Goal: Information Seeking & Learning: Learn about a topic

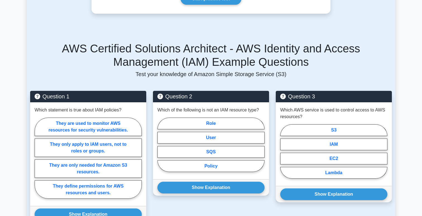
scroll to position [327, 0]
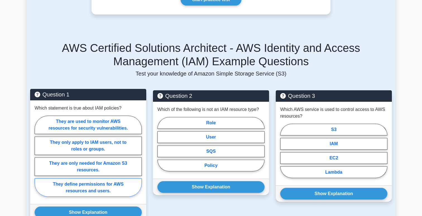
click at [59, 179] on label "They define permissions for AWS resources and users." at bounding box center [88, 188] width 107 height 18
click at [38, 160] on input "They define permissions for AWS resources and users." at bounding box center [37, 158] width 4 height 4
radio input "true"
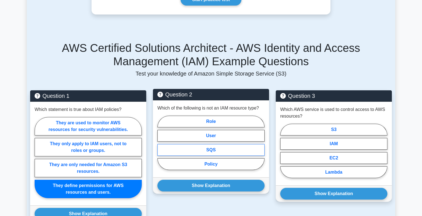
click at [203, 145] on label "SQS" at bounding box center [210, 150] width 107 height 12
click at [161, 145] on input "SQS" at bounding box center [159, 145] width 4 height 4
radio input "true"
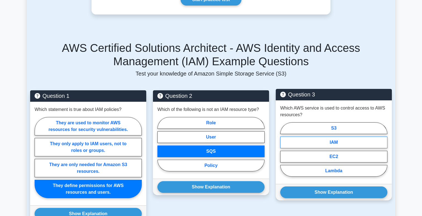
click at [326, 137] on label "IAM" at bounding box center [333, 143] width 107 height 12
click at [284, 150] on input "IAM" at bounding box center [282, 152] width 4 height 4
radio input "true"
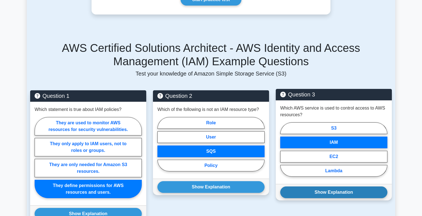
click at [317, 187] on button "Show Explanation" at bounding box center [333, 193] width 107 height 12
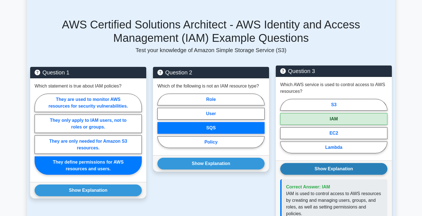
scroll to position [354, 0]
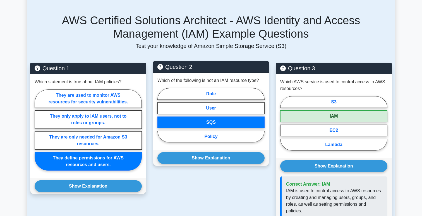
click at [221, 159] on div "Show Explanation Correct Answer: SQS The IAM resource types are User, Group, Ro…" at bounding box center [211, 158] width 116 height 16
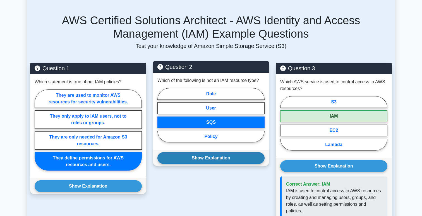
click at [219, 152] on button "Show Explanation" at bounding box center [210, 158] width 107 height 12
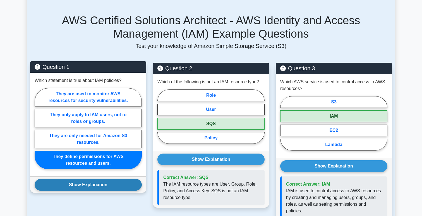
click at [92, 179] on button "Show Explanation" at bounding box center [88, 185] width 107 height 12
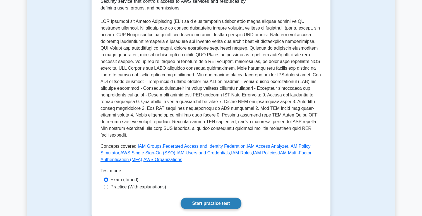
scroll to position [171, 0]
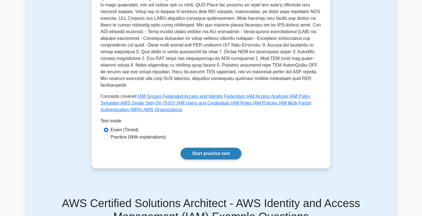
click at [206, 148] on link "Start practice test" at bounding box center [211, 154] width 61 height 12
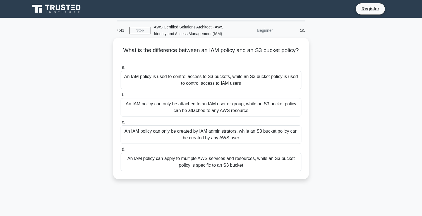
click at [182, 170] on div "An IAM policy can apply to multiple AWS services and resources, while an S3 buc…" at bounding box center [211, 162] width 181 height 18
click at [121, 152] on input "d. An IAM policy can apply to multiple AWS services and resources, while an S3 …" at bounding box center [121, 150] width 0 height 4
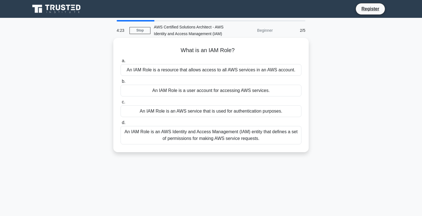
click at [161, 132] on div "An IAM Role is an AWS Identity and Access Management (IAM) entity that defines …" at bounding box center [211, 135] width 181 height 18
click at [121, 125] on input "d. An IAM Role is an AWS Identity and Access Management (IAM) entity that defin…" at bounding box center [121, 123] width 0 height 4
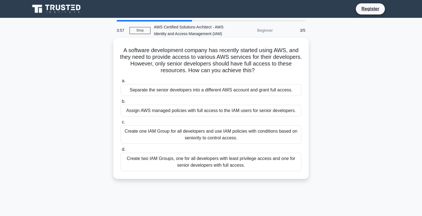
click at [233, 166] on div "Create two IAM Groups, one for all developers with least privilege access and o…" at bounding box center [211, 162] width 181 height 18
click at [121, 152] on input "d. Create two IAM Groups, one for all developers with least privilege access an…" at bounding box center [121, 150] width 0 height 4
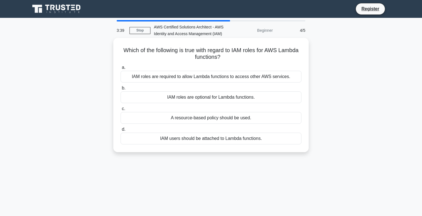
click at [226, 78] on div "IAM roles are required to allow Lambda functions to access other AWS services." at bounding box center [211, 77] width 181 height 12
click at [121, 70] on input "a. IAM roles are required to allow Lambda functions to access other AWS service…" at bounding box center [121, 68] width 0 height 4
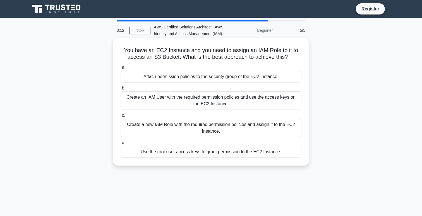
click at [171, 80] on div "Attach permission policies to the security group of the EC2 Instance." at bounding box center [211, 77] width 181 height 12
click at [121, 70] on input "a. Attach permission policies to the security group of the EC2 Instance." at bounding box center [121, 68] width 0 height 4
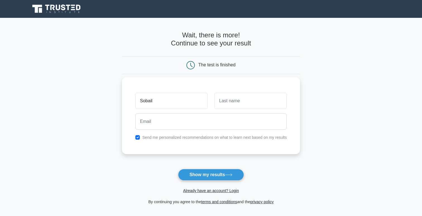
type input "Sobail"
type input "Khan"
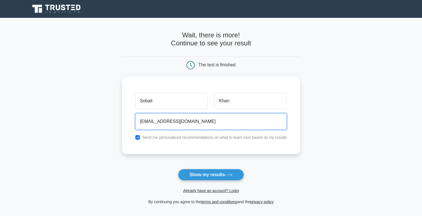
type input "ksoha@x.com"
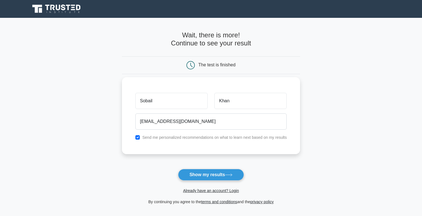
click at [141, 138] on div "Send me personalized recommendations on what to learn next based on my results" at bounding box center [211, 137] width 158 height 7
click at [136, 139] on input "checkbox" at bounding box center [137, 137] width 4 height 4
checkbox input "false"
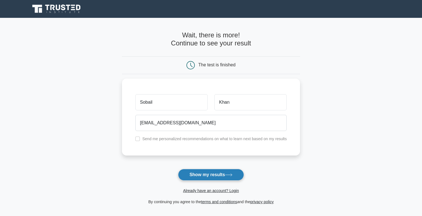
click at [199, 175] on button "Show my results" at bounding box center [211, 175] width 66 height 12
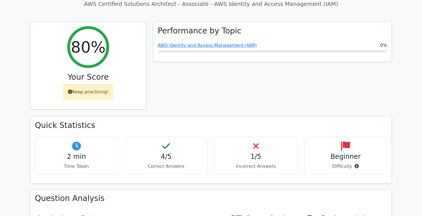
scroll to position [144, 0]
